Goal: Navigation & Orientation: Find specific page/section

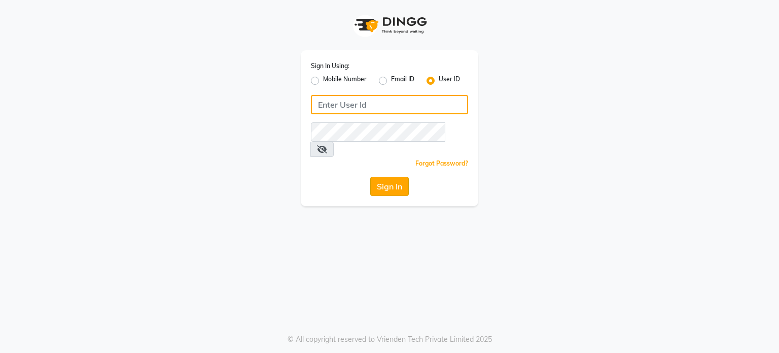
type input "amtoam"
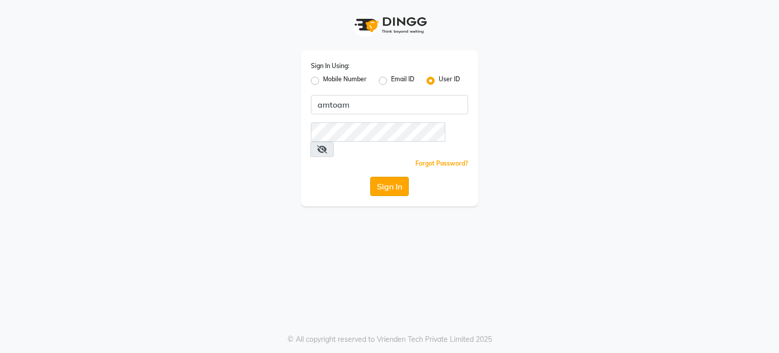
click at [395, 177] on button "Sign In" at bounding box center [389, 186] width 39 height 19
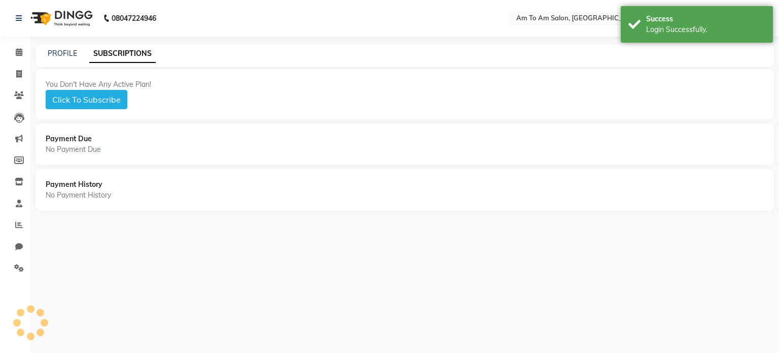
select select "en"
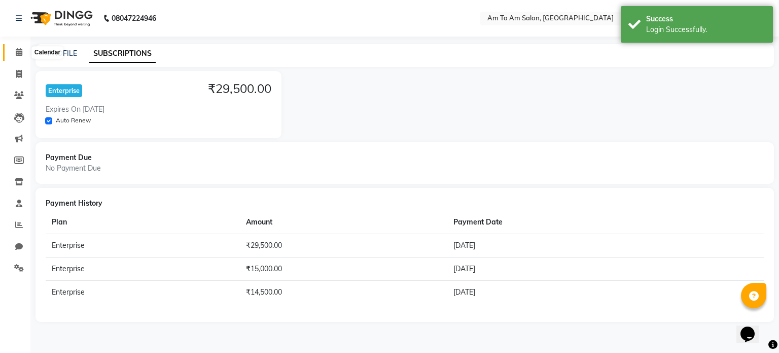
click at [19, 53] on icon at bounding box center [19, 52] width 7 height 8
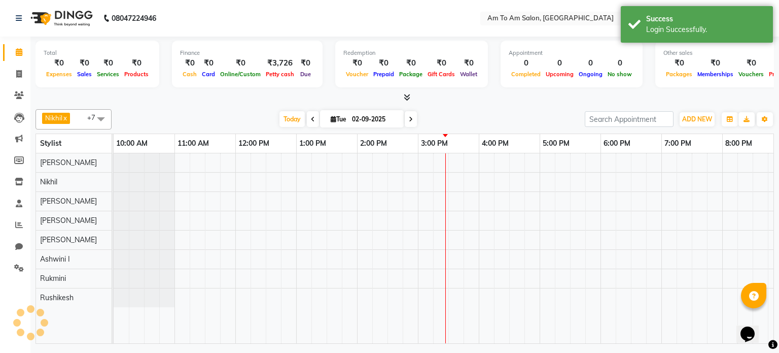
scroll to position [0, 192]
